Goal: Transaction & Acquisition: Purchase product/service

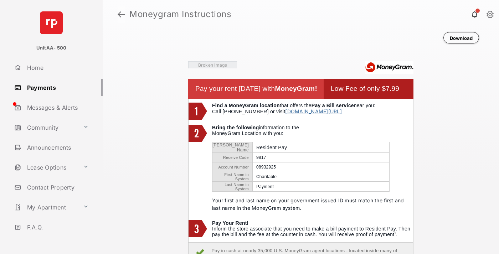
click at [121, 14] on link at bounding box center [121, 14] width 7 height 17
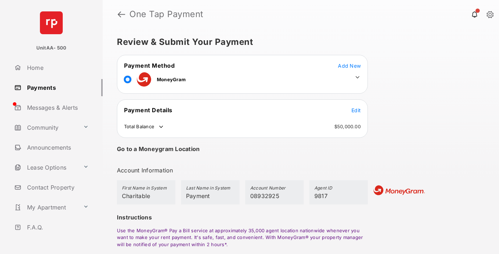
click at [356, 110] on span "Edit" at bounding box center [355, 110] width 9 height 6
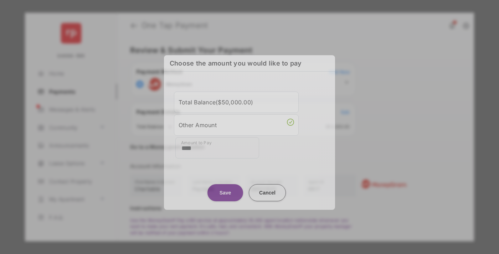
type input "****"
click at [225, 190] on button "Save" at bounding box center [225, 192] width 36 height 17
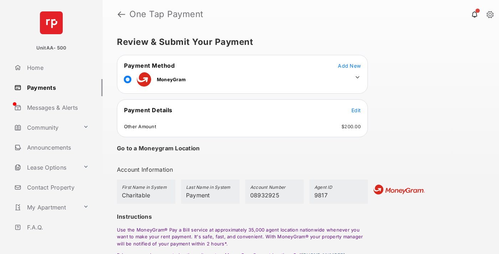
click at [357, 77] on icon at bounding box center [357, 77] width 6 height 6
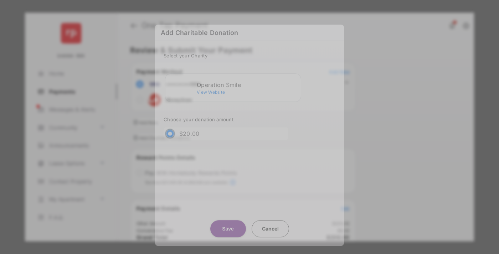
click at [247, 82] on div "Operation Smile" at bounding box center [247, 85] width 101 height 6
click at [228, 223] on button "Save" at bounding box center [228, 228] width 36 height 17
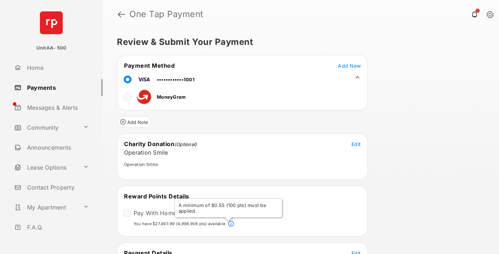
click at [356, 252] on span "Edit" at bounding box center [355, 253] width 9 height 6
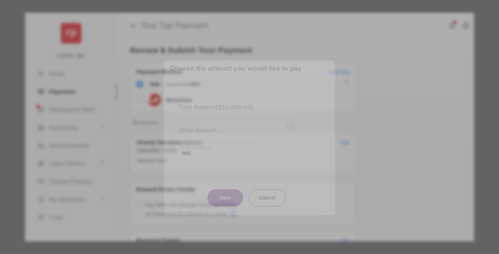
click at [225, 197] on button "Save" at bounding box center [225, 197] width 36 height 17
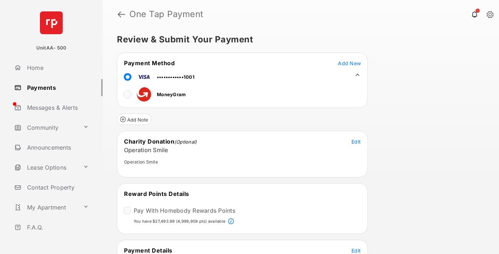
scroll to position [86, 0]
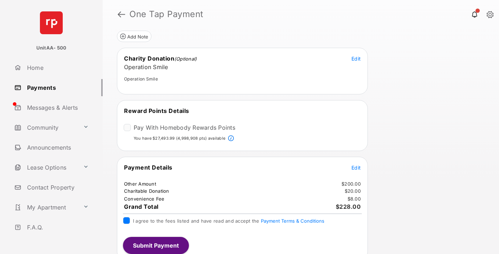
click at [155, 245] on button "Submit Payment" at bounding box center [156, 245] width 66 height 17
